Goal: Transaction & Acquisition: Purchase product/service

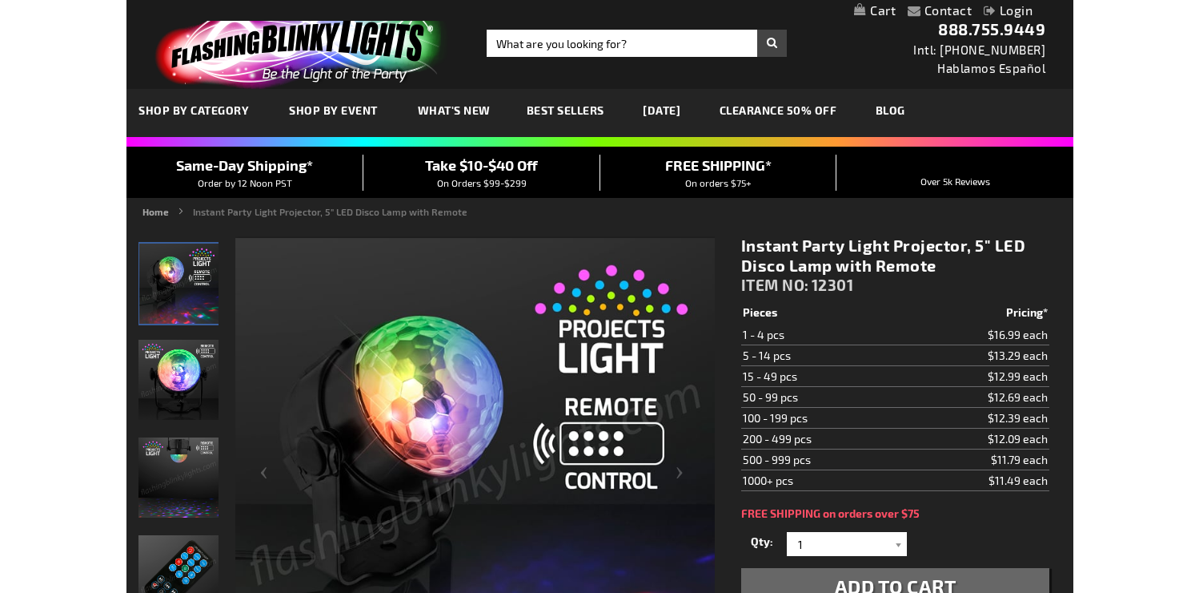
scroll to position [62, 0]
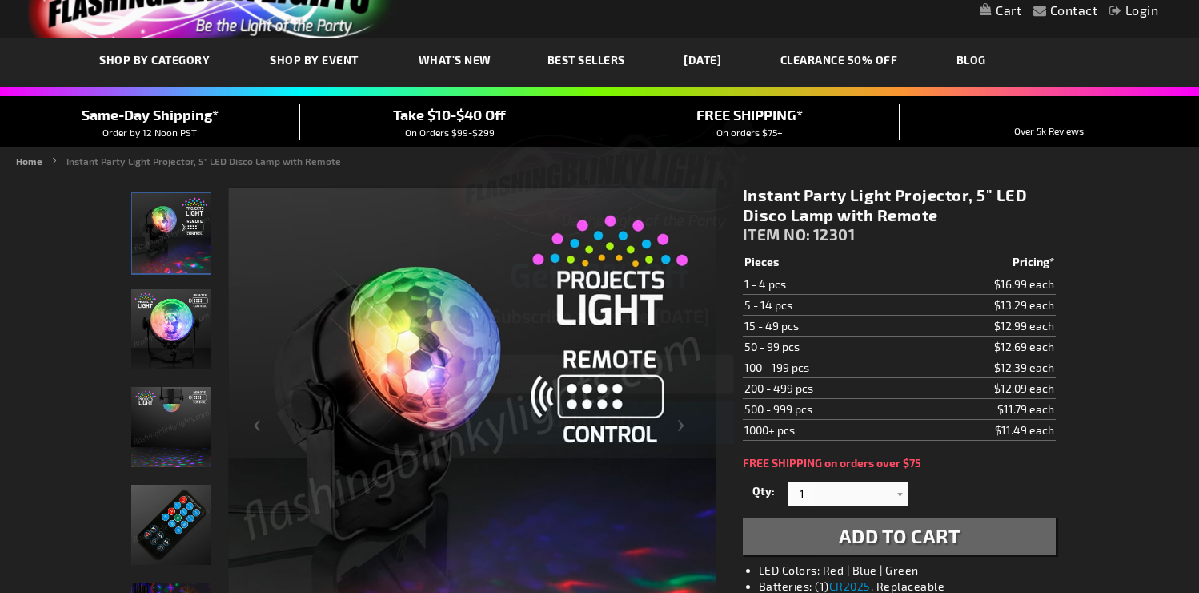
click at [742, 127] on icon "Close dialog" at bounding box center [738, 129] width 11 height 11
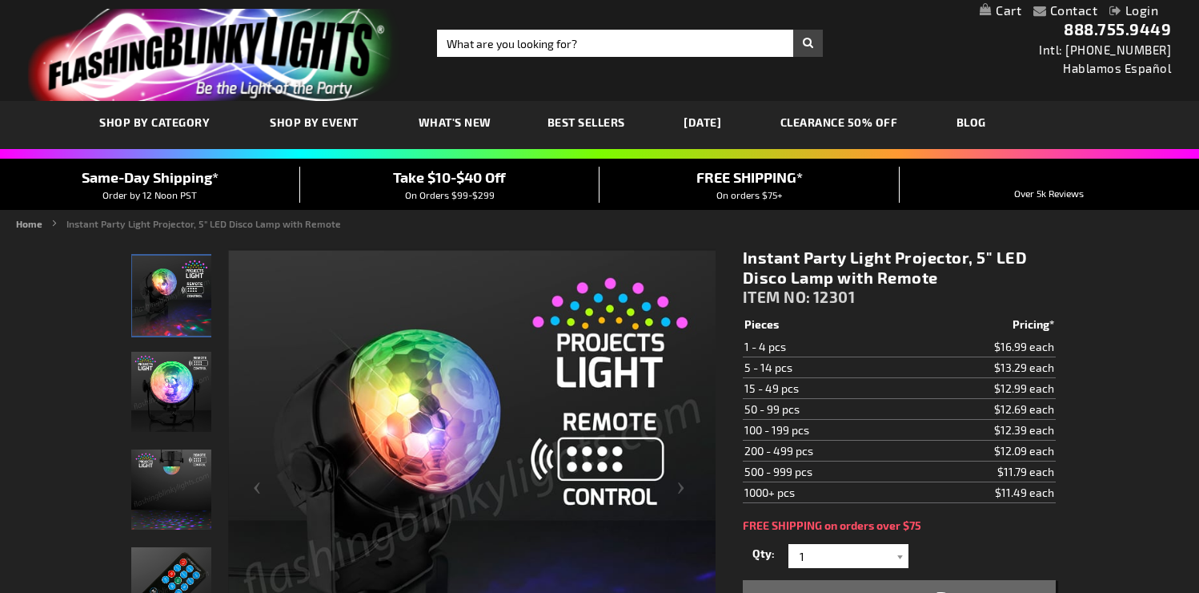
scroll to position [26, 0]
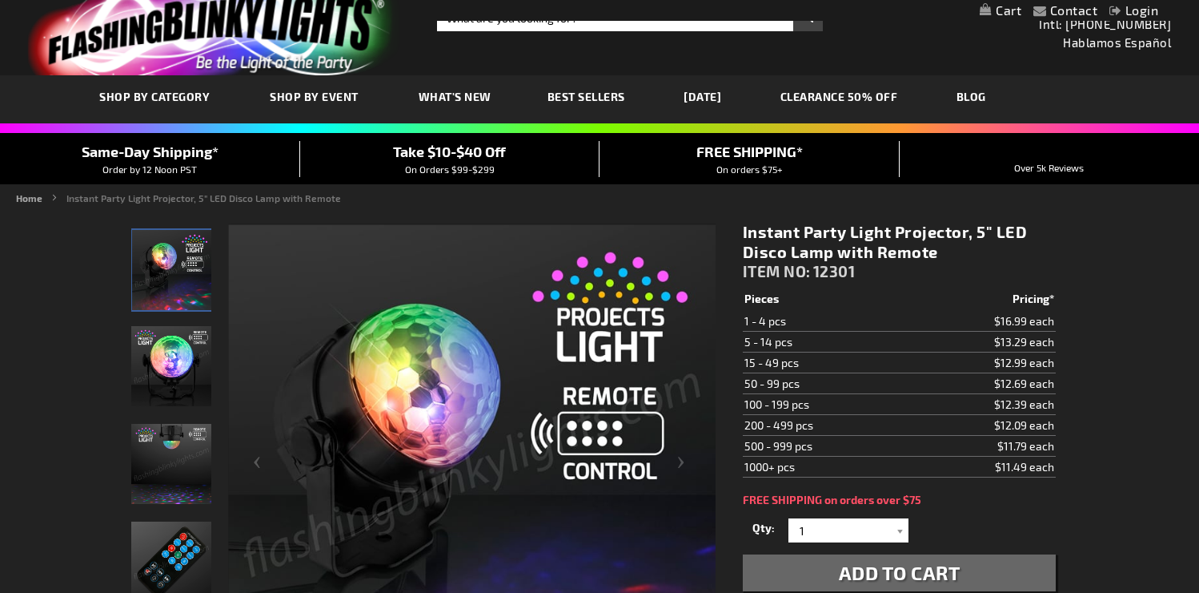
click at [163, 456] on img "Remote Controlled LED Light Projector" at bounding box center [171, 464] width 80 height 80
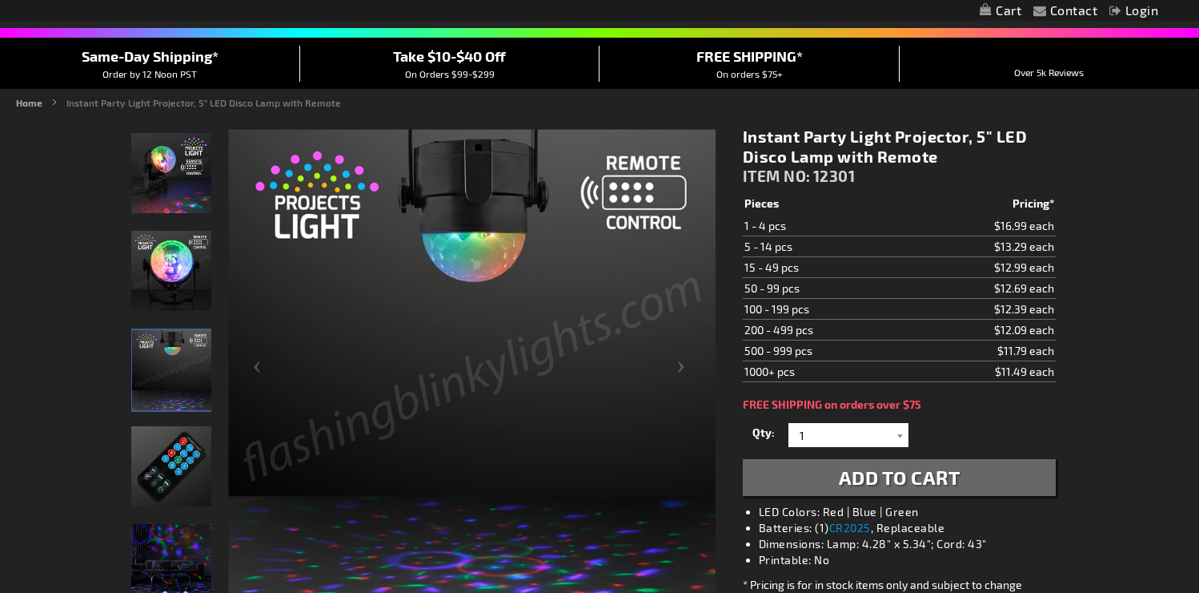
scroll to position [160, 0]
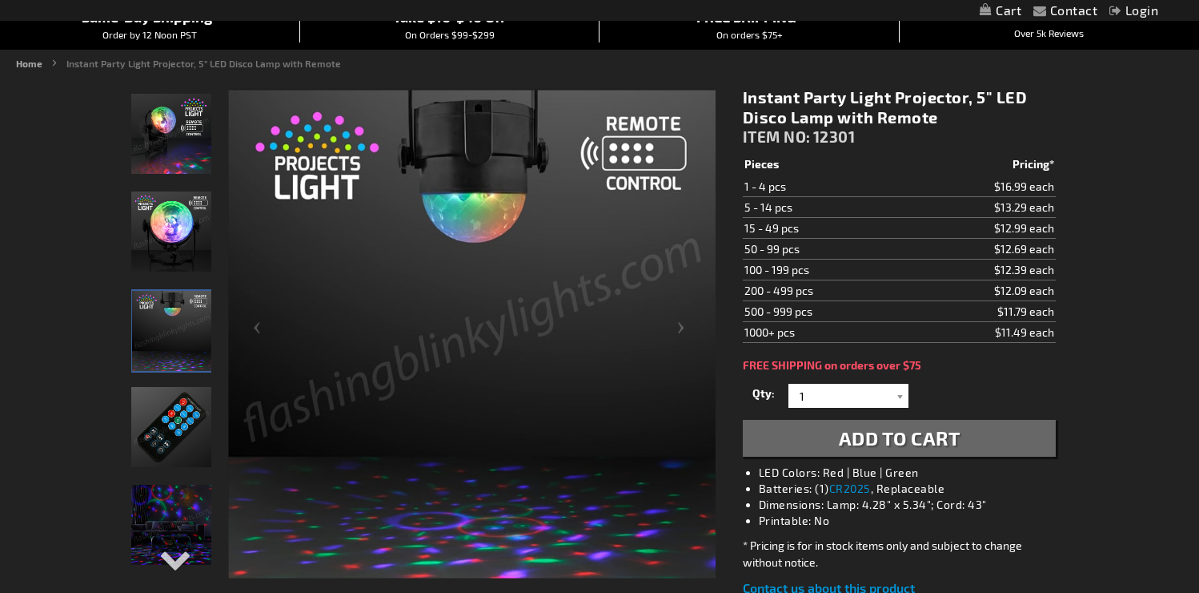
click at [163, 447] on img "LED Light Projector Remote" at bounding box center [171, 427] width 80 height 80
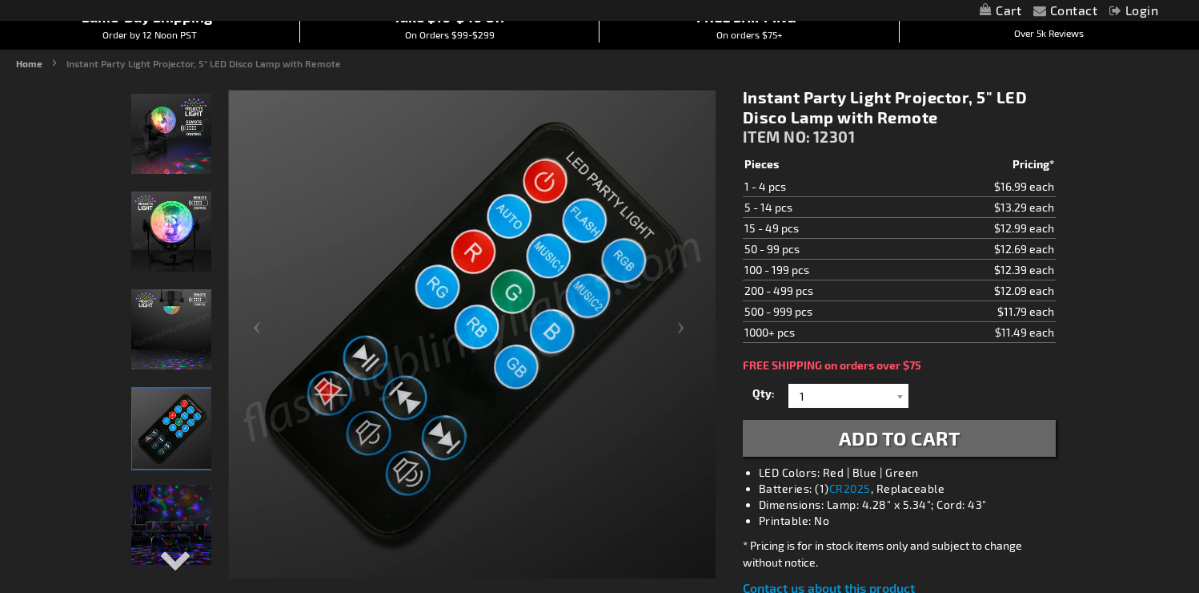
click at [169, 245] on img "Remote Controlled LED Light Projector" at bounding box center [171, 231] width 80 height 80
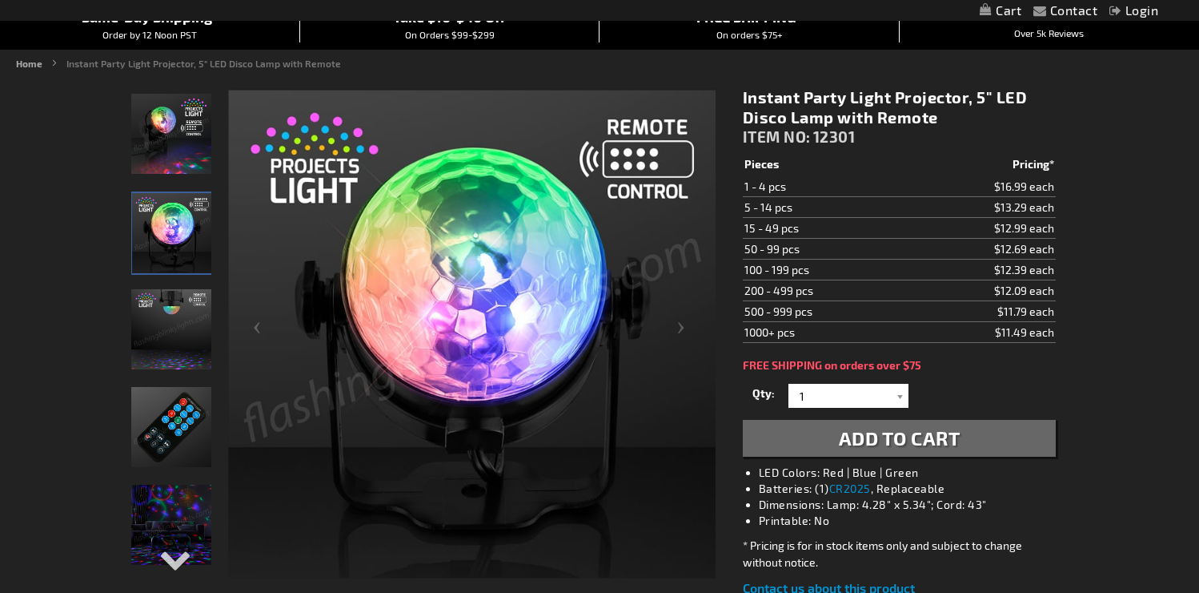
click at [176, 321] on img "Remote Controlled LED Light Projector" at bounding box center [171, 329] width 80 height 80
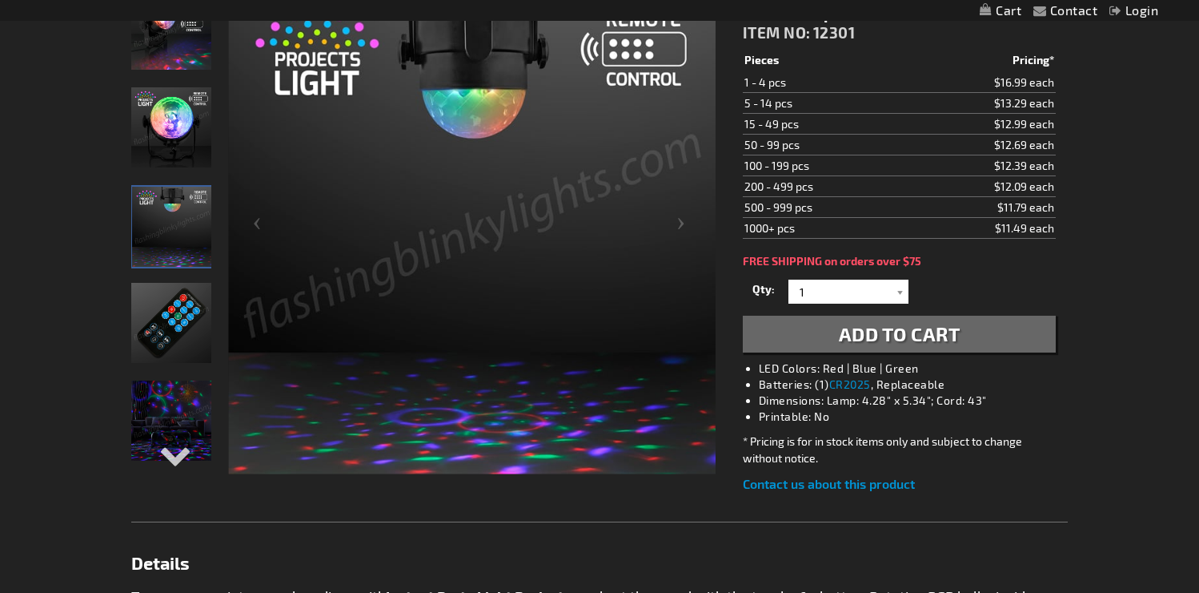
scroll to position [401, 0]
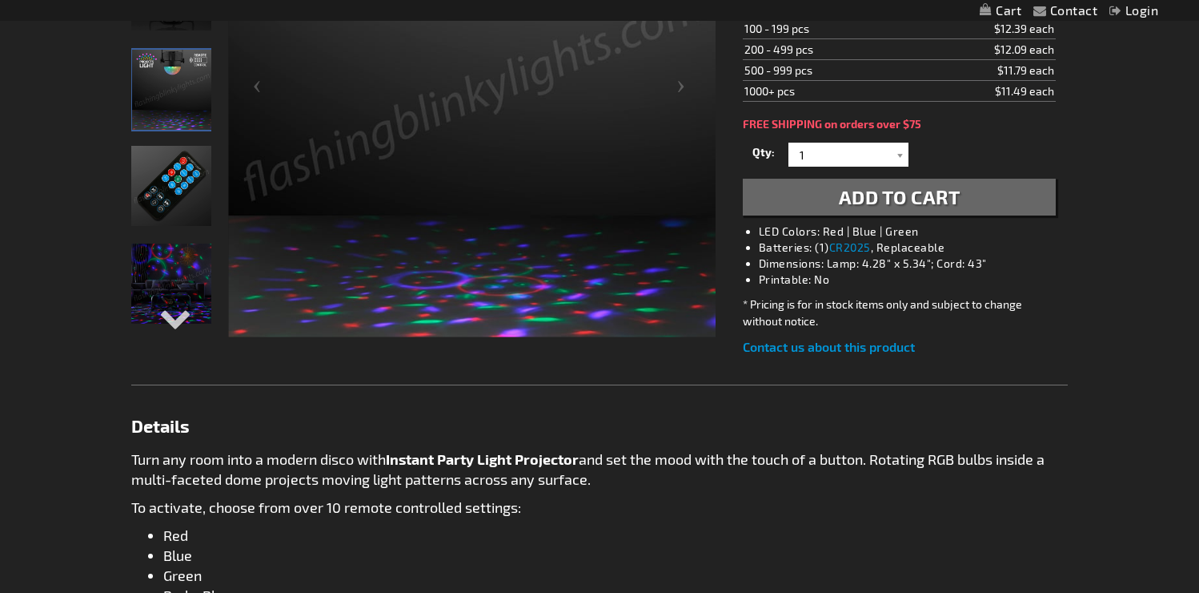
click at [175, 283] on img "Remote Controlled LED Light Projector" at bounding box center [171, 283] width 80 height 80
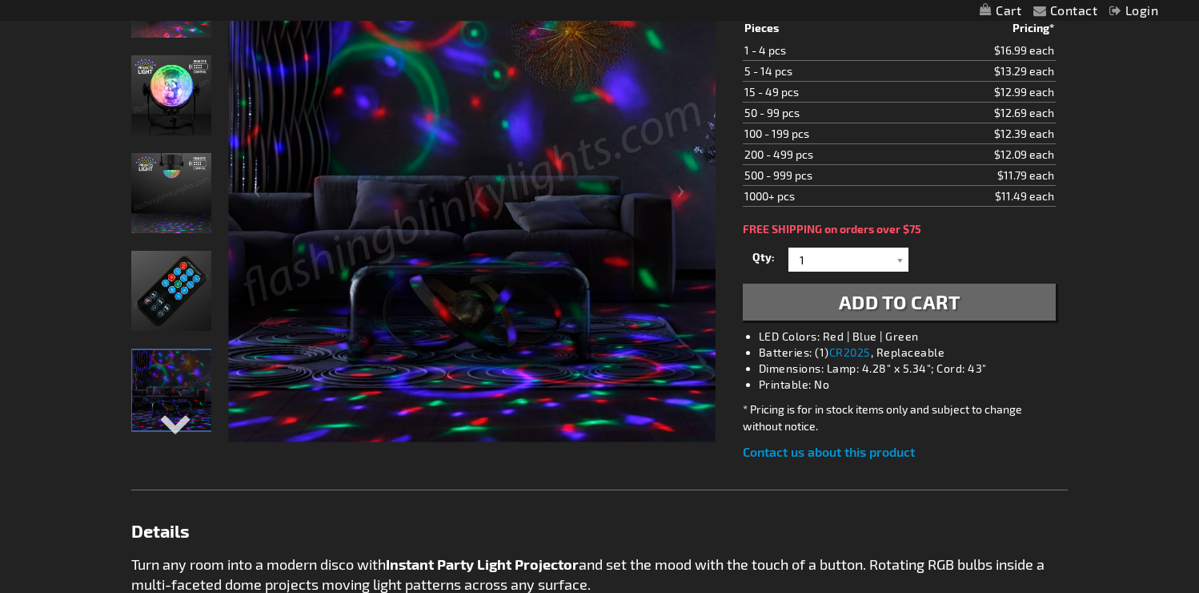
scroll to position [204, 0]
